Goal: Task Accomplishment & Management: Manage account settings

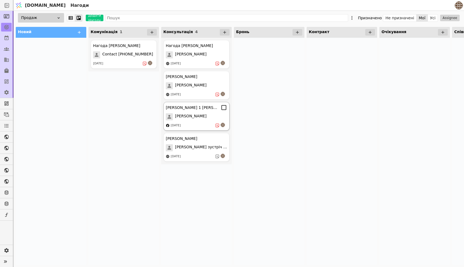
click at [196, 124] on div "[DATE]" at bounding box center [196, 125] width 61 height 5
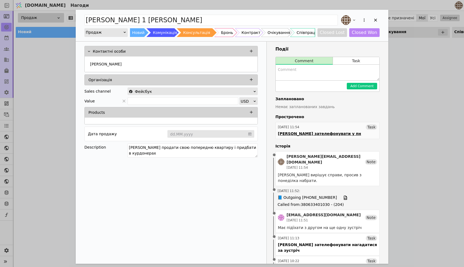
click at [347, 132] on link "[DATE] 11:54 Task [PERSON_NAME] зателефонувати у пн" at bounding box center [327, 130] width 104 height 17
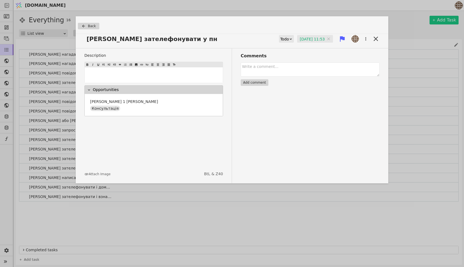
click at [281, 41] on div "Todo" at bounding box center [284, 39] width 9 height 8
click at [280, 71] on div "Done" at bounding box center [285, 71] width 23 height 8
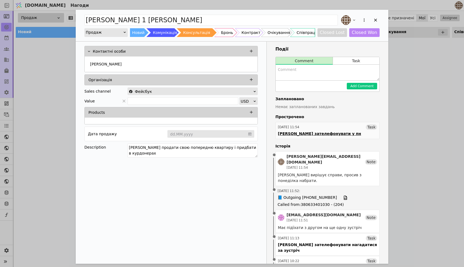
click at [330, 126] on div "[DATE] 11:54 Task" at bounding box center [327, 126] width 99 height 5
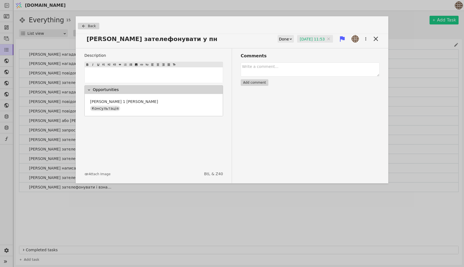
click at [281, 43] on div "[PERSON_NAME] зателефонувати у пн Done [DATE] 11:53 [DATE] 11:53" at bounding box center [232, 41] width 313 height 14
click at [281, 41] on div "Done" at bounding box center [284, 39] width 10 height 8
click at [281, 70] on div "Done" at bounding box center [285, 71] width 23 height 8
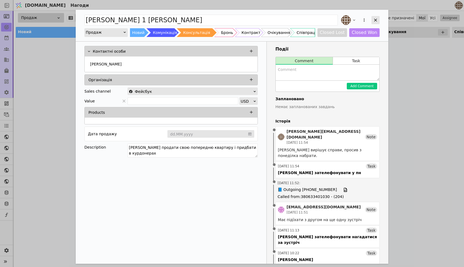
click at [377, 21] on icon "Add Opportunity" at bounding box center [375, 20] width 5 height 5
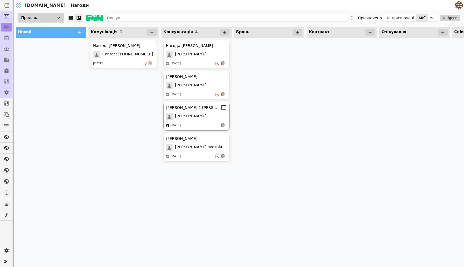
click at [202, 122] on div "[PERSON_NAME] 1 [PERSON_NAME] [DATE]" at bounding box center [196, 116] width 66 height 29
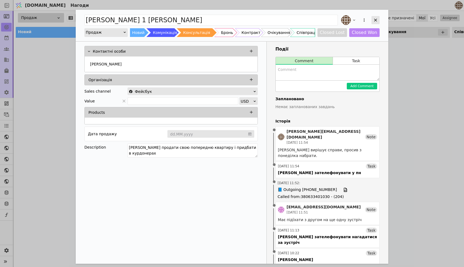
click at [376, 21] on icon "Add Opportunity" at bounding box center [375, 20] width 5 height 5
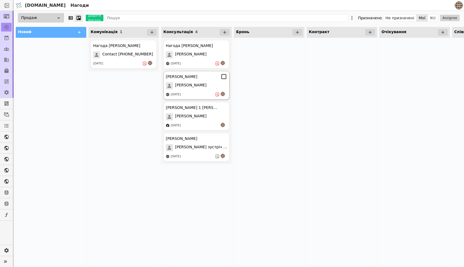
click at [200, 86] on div "[PERSON_NAME]" at bounding box center [196, 85] width 61 height 7
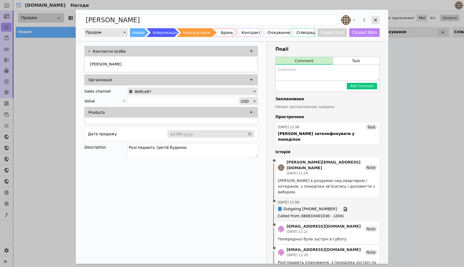
click at [375, 17] on div "Add Opportunity" at bounding box center [376, 20] width 8 height 8
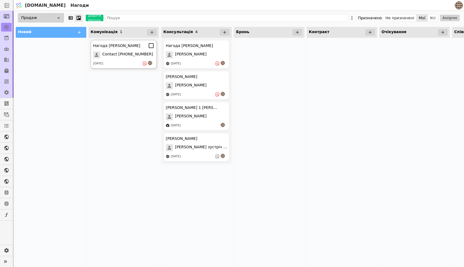
click at [131, 51] on div "Нагода [PERSON_NAME] Contact [PHONE_NUMBER] [DATE]" at bounding box center [124, 54] width 66 height 29
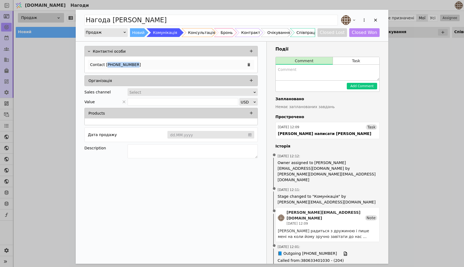
copy p "380672933561"
drag, startPoint x: 136, startPoint y: 66, endPoint x: 108, endPoint y: 66, distance: 28.0
click at [108, 66] on div "Contact [PHONE_NUMBER]" at bounding box center [171, 65] width 166 height 10
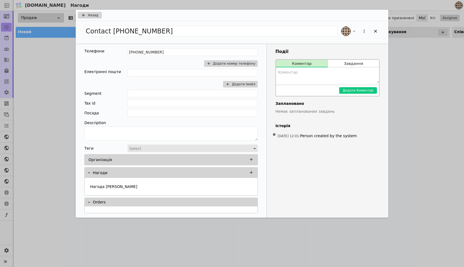
click at [91, 17] on span "Назад" at bounding box center [93, 15] width 10 height 5
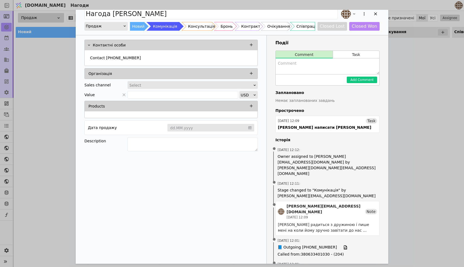
scroll to position [6, 0]
click at [375, 16] on icon "Add Opportunity" at bounding box center [375, 14] width 5 height 5
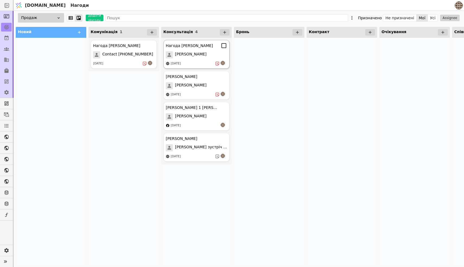
click at [201, 60] on div "Нагода [PERSON_NAME] [DATE]" at bounding box center [196, 54] width 66 height 29
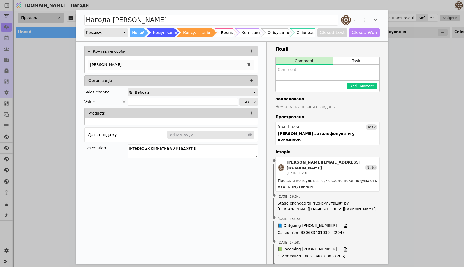
click at [186, 61] on div "[PERSON_NAME]" at bounding box center [171, 65] width 166 height 10
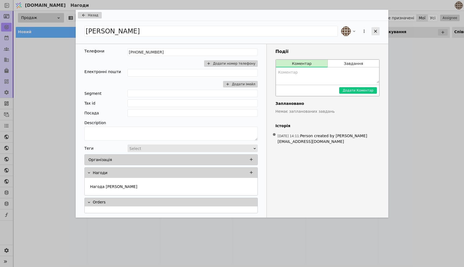
click at [373, 30] on icon "Add Opportunity" at bounding box center [375, 31] width 5 height 5
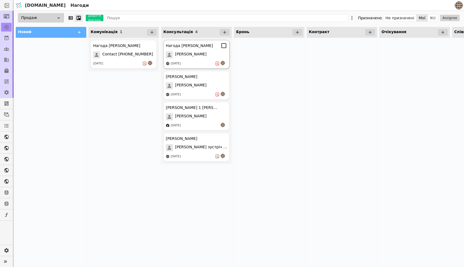
click at [193, 49] on div "Нагода [PERSON_NAME] [DATE]" at bounding box center [196, 54] width 66 height 29
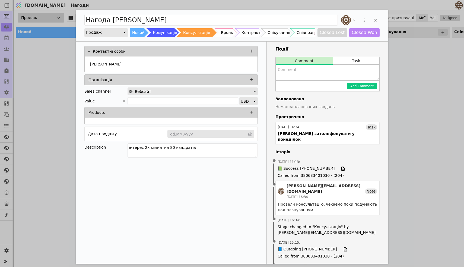
click at [302, 183] on div "[PERSON_NAME][EMAIL_ADDRESS][DOMAIN_NAME]" at bounding box center [326, 188] width 78 height 11
click at [374, 188] on div "Note" at bounding box center [371, 190] width 12 height 5
click at [361, 127] on div "[DATE] 16:34 Task" at bounding box center [327, 126] width 99 height 5
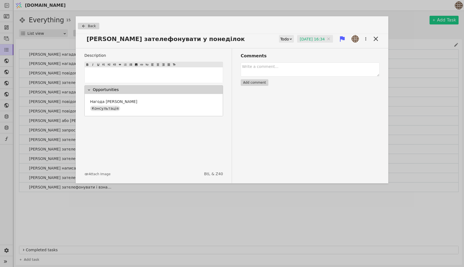
click at [289, 39] on icon at bounding box center [291, 39] width 4 height 4
click at [280, 73] on div "Done" at bounding box center [285, 71] width 23 height 8
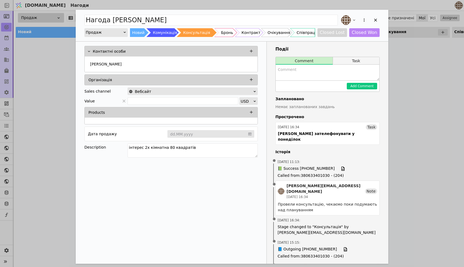
click at [355, 62] on button "Task" at bounding box center [356, 61] width 46 height 8
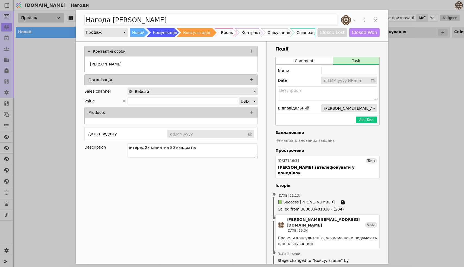
click at [337, 79] on input "Add Opportunity" at bounding box center [349, 81] width 56 height 8
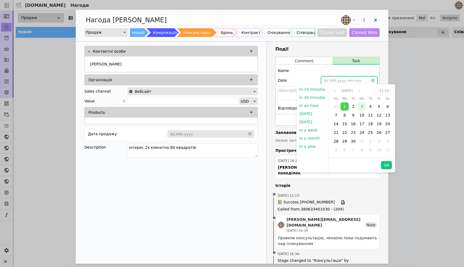
click at [361, 106] on span "3" at bounding box center [362, 106] width 2 height 4
click at [307, 78] on div "Date dd.MM.yyyy HH:mm" at bounding box center [327, 81] width 99 height 8
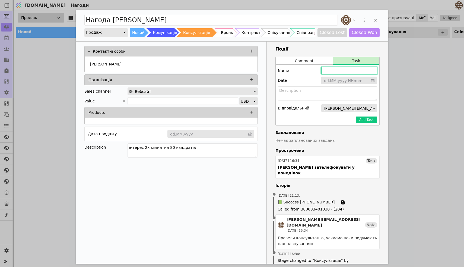
click at [338, 71] on input "Add Opportunity" at bounding box center [349, 71] width 56 height 8
type input "[PERSON_NAME] набрати [PERSON_NAME] домовитись про зустріч"
click at [341, 82] on input "Add Opportunity" at bounding box center [349, 81] width 56 height 8
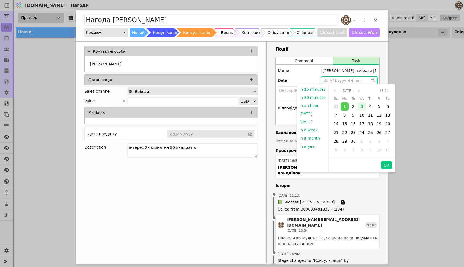
click at [361, 109] on span "3" at bounding box center [362, 106] width 2 height 4
click at [386, 163] on button "OK" at bounding box center [386, 165] width 11 height 8
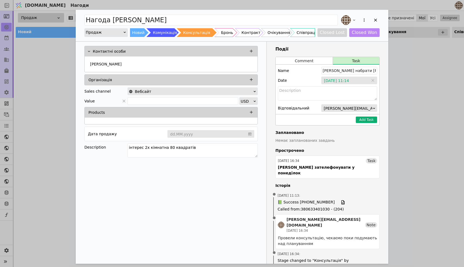
click at [364, 119] on button "Add Task" at bounding box center [366, 119] width 21 height 7
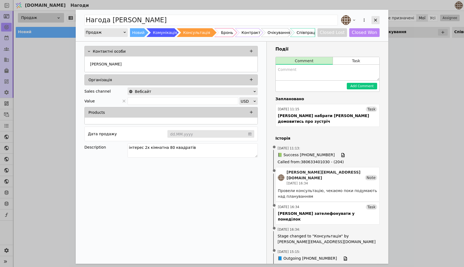
click at [374, 20] on icon "Add Opportunity" at bounding box center [375, 20] width 5 height 5
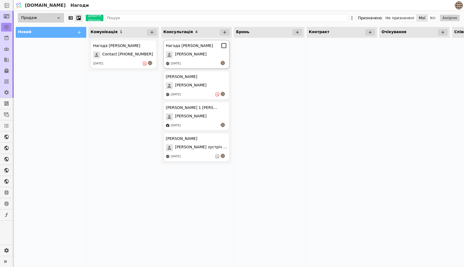
click at [209, 58] on div "[PERSON_NAME]" at bounding box center [196, 54] width 61 height 7
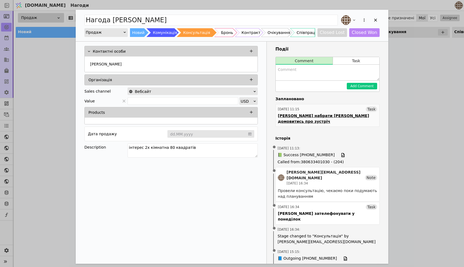
click at [343, 109] on div "[DATE] 11:15 Task" at bounding box center [327, 108] width 99 height 5
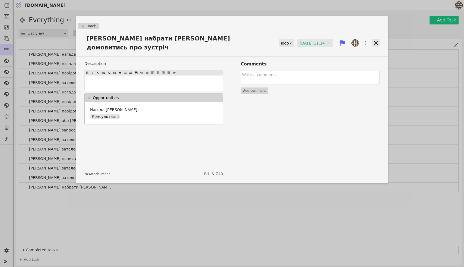
click at [377, 40] on icon at bounding box center [376, 43] width 8 height 8
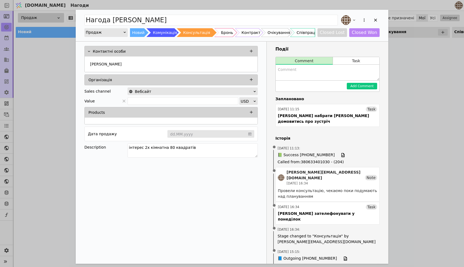
drag, startPoint x: 193, startPoint y: 147, endPoint x: 87, endPoint y: 147, distance: 106.6
click at [87, 147] on div "Description інтерес 2х кімнатна 80 квадратів" at bounding box center [170, 151] width 173 height 16
click at [184, 147] on textarea "Провели повторний зідзвон" at bounding box center [193, 150] width 130 height 14
drag, startPoint x: 181, startPoint y: 147, endPoint x: 167, endPoint y: 147, distance: 14.1
click at [167, 147] on textarea "Провели повторний зідзвон" at bounding box center [193, 150] width 130 height 14
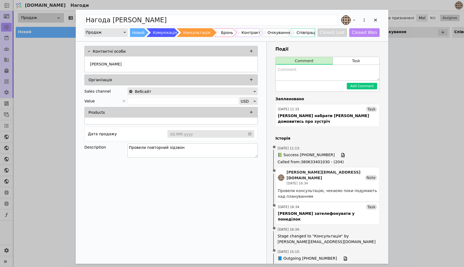
click at [186, 147] on textarea "Провели повторний зідзвон" at bounding box center [193, 150] width 130 height 14
type textarea "Провели повторний зідзвон, [PERSON_NAME] ще не має конкретного запиту і думає н…"
click at [373, 19] on icon "Add Opportunity" at bounding box center [375, 20] width 5 height 5
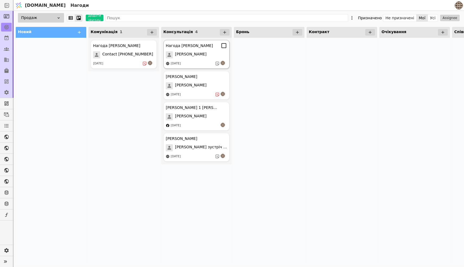
click at [194, 62] on div "[DATE]" at bounding box center [196, 63] width 61 height 5
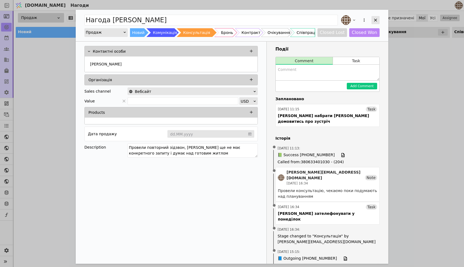
click at [375, 22] on icon "Add Opportunity" at bounding box center [375, 20] width 5 height 5
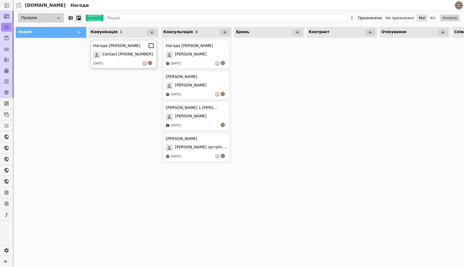
click at [129, 47] on div "Нагода [PERSON_NAME]" at bounding box center [123, 45] width 61 height 7
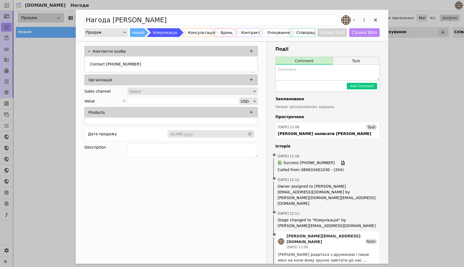
click at [348, 59] on button "Task" at bounding box center [356, 61] width 46 height 8
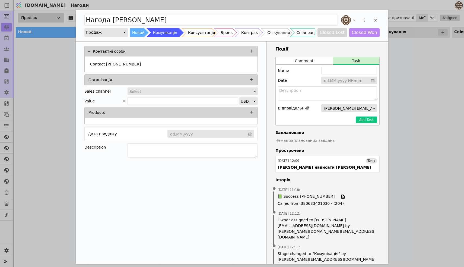
click at [337, 80] on input "Add Opportunity" at bounding box center [349, 81] width 56 height 8
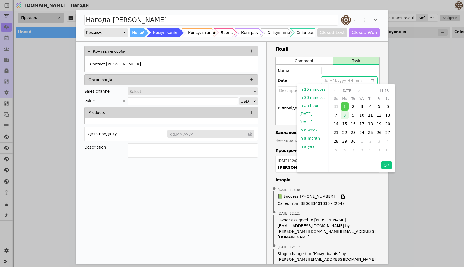
click at [344, 113] on span "8" at bounding box center [345, 115] width 2 height 4
click at [384, 163] on button "OK" at bounding box center [386, 165] width 11 height 8
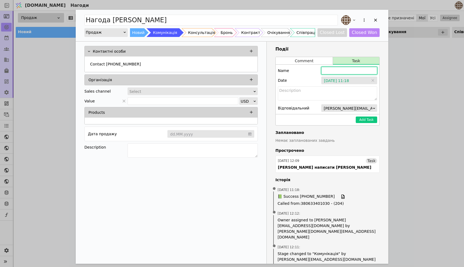
click at [338, 72] on input "Add Opportunity" at bounding box center [349, 71] width 56 height 8
type input "С"
type input "[PERSON_NAME] нагадатись якщо не зателефонує [PERSON_NAME] сам"
click at [364, 120] on button "Add Task" at bounding box center [366, 119] width 21 height 7
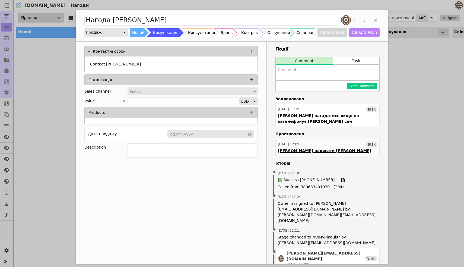
click at [329, 141] on div "[DATE] 12:09 Task" at bounding box center [327, 143] width 99 height 5
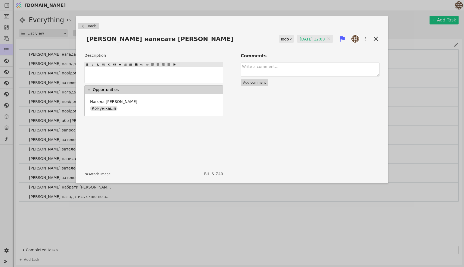
click at [282, 40] on div "Todo" at bounding box center [284, 39] width 9 height 8
click at [280, 71] on div "Done" at bounding box center [285, 71] width 23 height 8
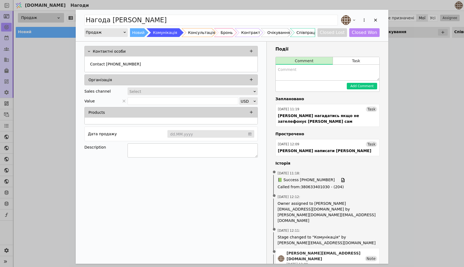
click at [159, 154] on textarea "Add Opportunity" at bounding box center [193, 150] width 130 height 14
type textarea "Не прийняли рішення, [PERSON_NAME] має зателефонувати ..."
click at [233, 181] on div "Контактні особи Contact [PHONE_NUMBER] Організація Sales channel Select Value U…" at bounding box center [171, 184] width 191 height 285
click at [374, 23] on div "Add Opportunity" at bounding box center [376, 20] width 8 height 8
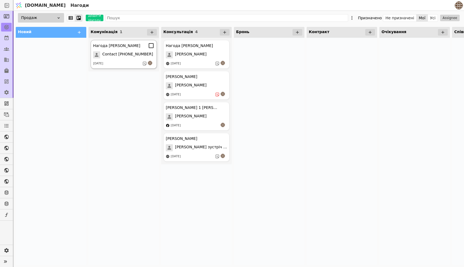
click at [125, 65] on div "[DATE]" at bounding box center [123, 63] width 61 height 5
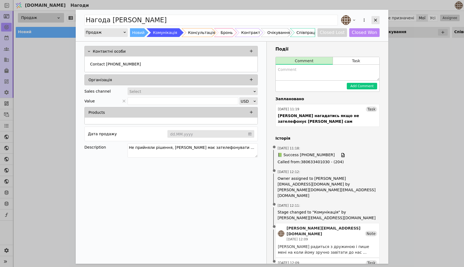
click at [376, 18] on icon "Add Opportunity" at bounding box center [375, 20] width 5 height 5
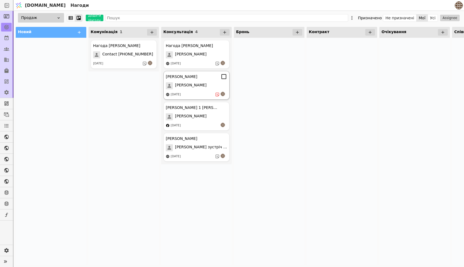
click at [204, 88] on div "[PERSON_NAME]" at bounding box center [196, 85] width 61 height 7
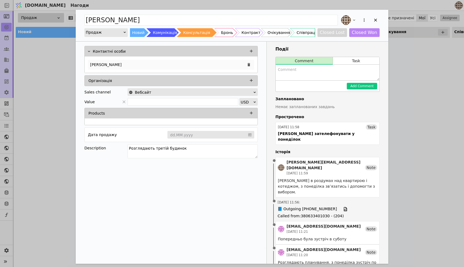
click at [175, 63] on div "[PERSON_NAME]" at bounding box center [171, 65] width 166 height 10
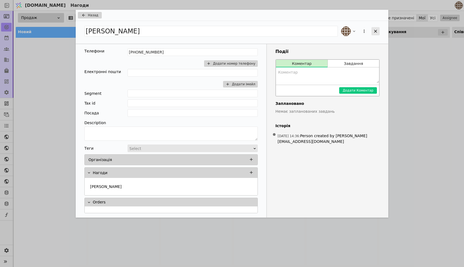
click at [375, 32] on icon "Add Opportunity" at bounding box center [375, 31] width 3 height 3
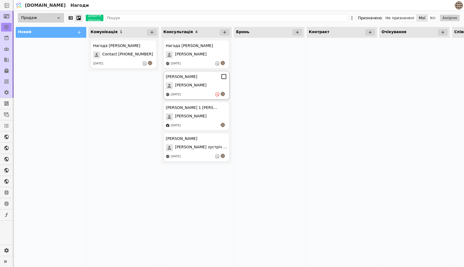
click at [201, 89] on div "[PERSON_NAME]" at bounding box center [196, 85] width 61 height 7
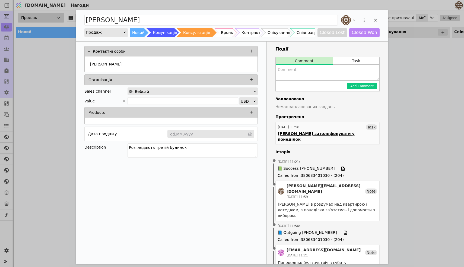
click at [337, 125] on div "[DATE] 11:58 Task" at bounding box center [327, 126] width 99 height 5
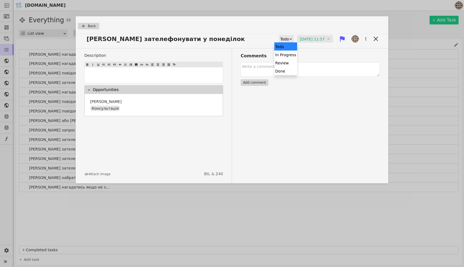
click at [280, 38] on div "Todo" at bounding box center [284, 39] width 9 height 8
click at [281, 72] on div "Done" at bounding box center [285, 71] width 23 height 8
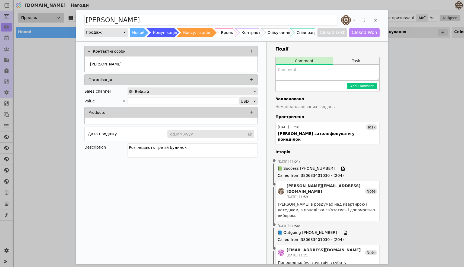
click at [349, 61] on button "Task" at bounding box center [356, 61] width 46 height 8
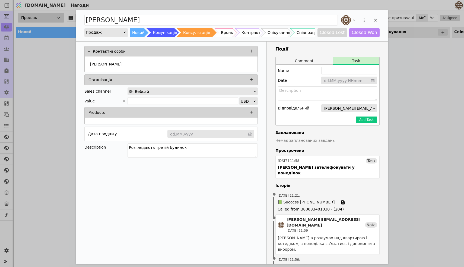
click at [312, 61] on button "Comment" at bounding box center [304, 61] width 57 height 8
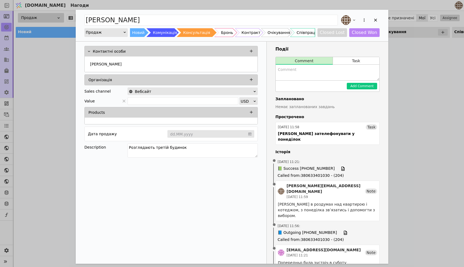
click at [306, 73] on textarea "Add Opportunity" at bounding box center [328, 73] width 104 height 16
type textarea "[PERSON_NAME]"
drag, startPoint x: 186, startPoint y: 146, endPoint x: 123, endPoint y: 144, distance: 62.4
click at [123, 144] on div "Description Розглядають третій будинок" at bounding box center [170, 151] width 173 height 16
type textarea "[PERSON_NAME] розмовляє з чоловіком і приходить на другу зустріч, говоримо про …"
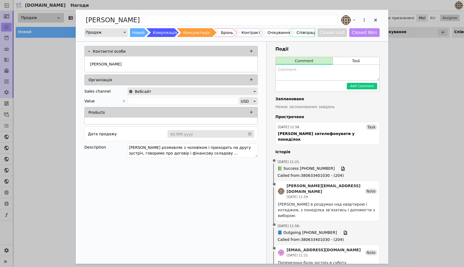
click at [319, 68] on textarea "Add Opportunity" at bounding box center [328, 73] width 104 height 16
click at [357, 61] on button "Task" at bounding box center [356, 61] width 46 height 8
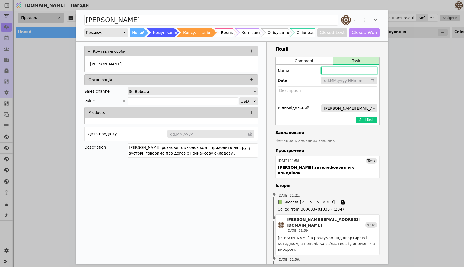
click at [347, 73] on input "Add Opportunity" at bounding box center [349, 71] width 56 height 8
click at [342, 82] on input "Add Opportunity" at bounding box center [349, 81] width 56 height 8
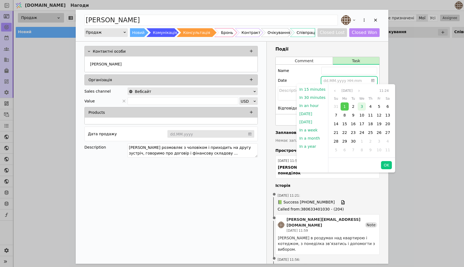
click at [361, 107] on span "3" at bounding box center [362, 106] width 2 height 4
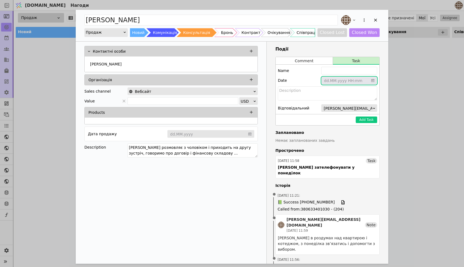
click at [314, 80] on div "Date dd.MM.yyyy HH:mm" at bounding box center [327, 81] width 99 height 8
click at [340, 81] on input "Add Opportunity" at bounding box center [349, 81] width 56 height 8
click at [306, 78] on div "Date dd.MM.yyyy HH:mm" at bounding box center [327, 81] width 99 height 8
click at [301, 61] on button "Comment" at bounding box center [304, 61] width 57 height 8
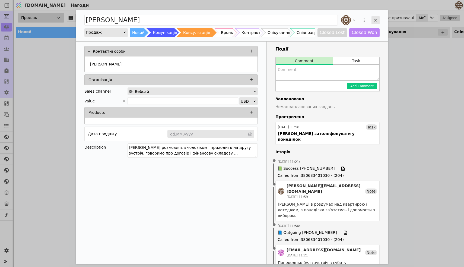
click at [377, 20] on icon "Add Opportunity" at bounding box center [375, 20] width 5 height 5
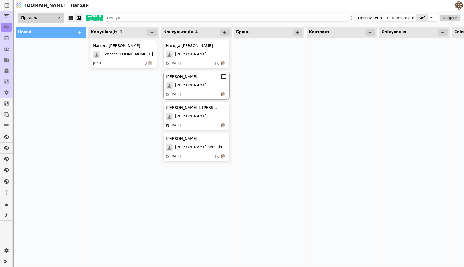
click at [198, 86] on div "[PERSON_NAME]" at bounding box center [196, 85] width 61 height 7
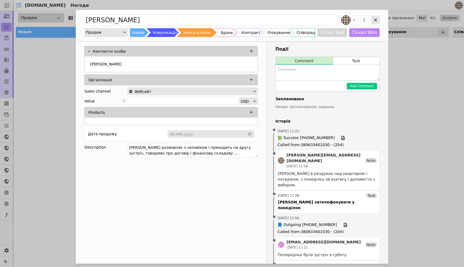
click at [376, 21] on icon "Add Opportunity" at bounding box center [375, 20] width 3 height 3
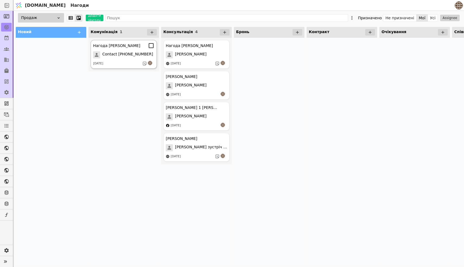
click at [125, 54] on span "Contact [PHONE_NUMBER]" at bounding box center [127, 54] width 51 height 7
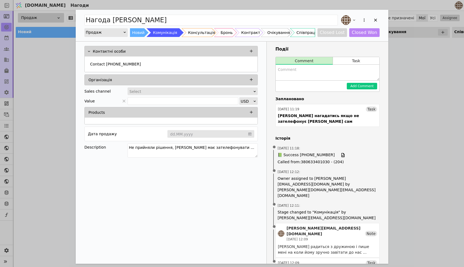
click at [52, 148] on div "Нагода [PERSON_NAME] Новий Комунікація Консультація Бронь Контракт Очікування С…" at bounding box center [232, 133] width 464 height 267
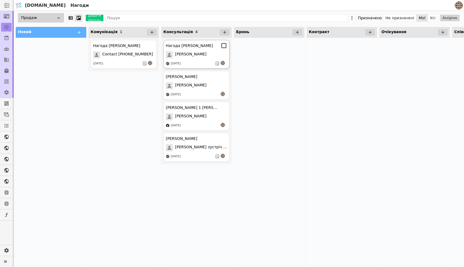
click at [196, 54] on div "[PERSON_NAME]" at bounding box center [196, 54] width 61 height 7
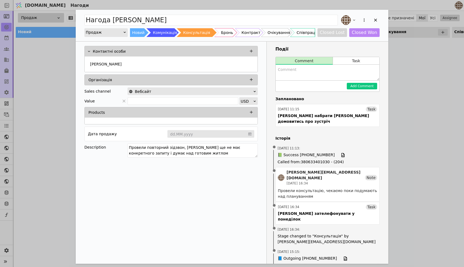
click at [54, 140] on div "Нагода [PERSON_NAME] Новий Комунікація Консультація Бронь Контракт Очікування С…" at bounding box center [232, 133] width 464 height 267
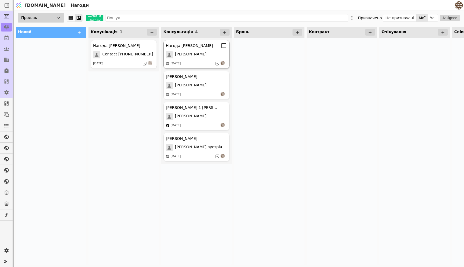
click at [195, 60] on div "Нагода [PERSON_NAME] [DATE]" at bounding box center [196, 54] width 66 height 29
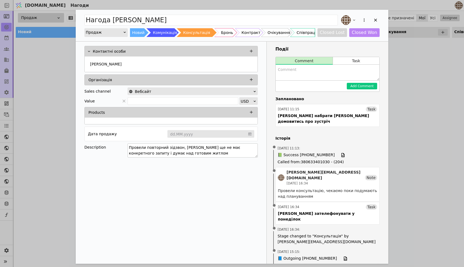
click at [186, 154] on textarea "Провели повторний зідзвон, [PERSON_NAME] ще не має конкретного запиту і думає н…" at bounding box center [193, 150] width 130 height 14
type textarea "Провели повторний зідзвон, [PERSON_NAME] ще не має конкретного запиту і думає н…"
click at [192, 175] on div "Контактні особи Надія Організація Sales channel Вебсайт Value USD Products Дата…" at bounding box center [171, 205] width 191 height 326
click at [377, 20] on icon "Add Opportunity" at bounding box center [375, 20] width 5 height 5
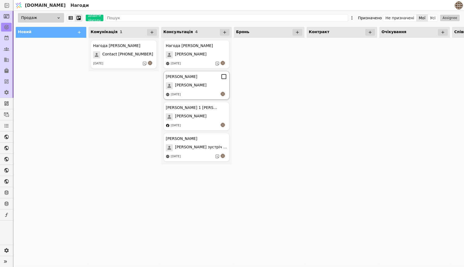
click at [201, 85] on div "[PERSON_NAME]" at bounding box center [196, 85] width 61 height 7
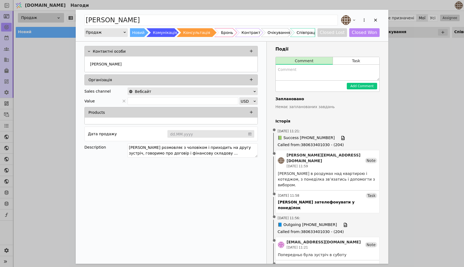
click at [44, 130] on div "[PERSON_NAME] Продаж Новий Комунікація Консультація Бронь Контракт Очікування С…" at bounding box center [232, 133] width 464 height 267
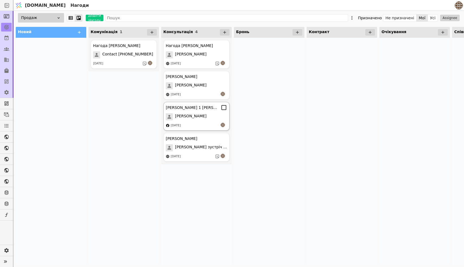
click at [193, 117] on div "[PERSON_NAME]" at bounding box center [196, 116] width 61 height 7
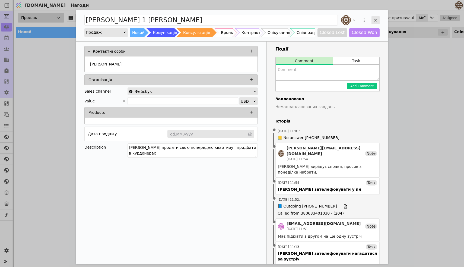
click at [374, 20] on icon "Add Opportunity" at bounding box center [375, 20] width 5 height 5
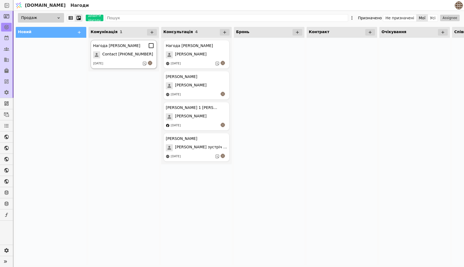
click at [124, 51] on span "Contact [PHONE_NUMBER]" at bounding box center [127, 54] width 51 height 7
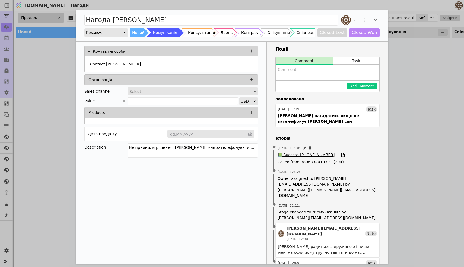
click at [312, 152] on span "📗 Success [PHONE_NUMBER]" at bounding box center [306, 155] width 57 height 6
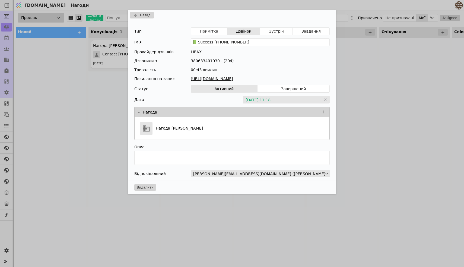
click at [258, 77] on link "[URL][DOMAIN_NAME]" at bounding box center [260, 79] width 139 height 6
click at [390, 88] on div "Назад Тип Примітка Дзвінок Зустріч Завдання Ім'я 📗 Success [PHONE_NUMBER] Прова…" at bounding box center [232, 133] width 464 height 267
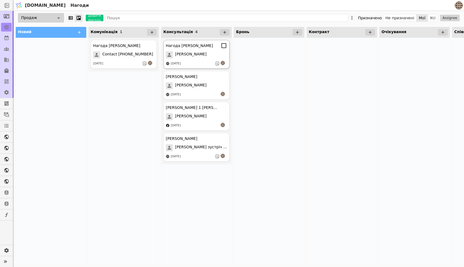
click at [197, 55] on div "[PERSON_NAME]" at bounding box center [196, 54] width 61 height 7
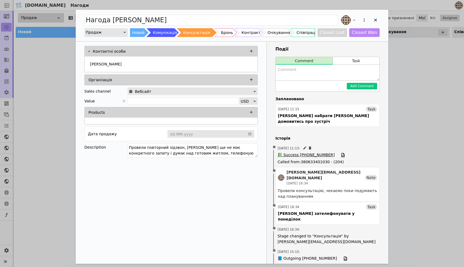
click at [319, 152] on span "📗 Success [PHONE_NUMBER]" at bounding box center [306, 155] width 57 height 6
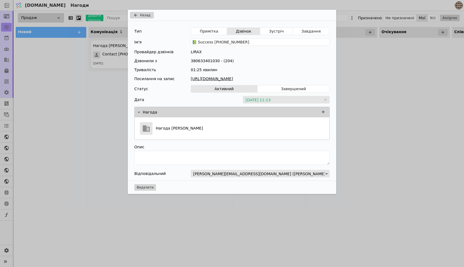
click at [264, 75] on div "Тип Примітка Дзвінок Зустріч Завдання Ім'я 📗 Success [PHONE_NUMBER] Провайдер д…" at bounding box center [232, 101] width 208 height 160
click at [264, 77] on link "[URL][DOMAIN_NAME]" at bounding box center [260, 79] width 139 height 6
click at [382, 74] on div "Назад Тип Примітка Дзвінок Зустріч Завдання Ім'я 📗 Success [PHONE_NUMBER] Прова…" at bounding box center [232, 133] width 464 height 267
